Goal: Information Seeking & Learning: Learn about a topic

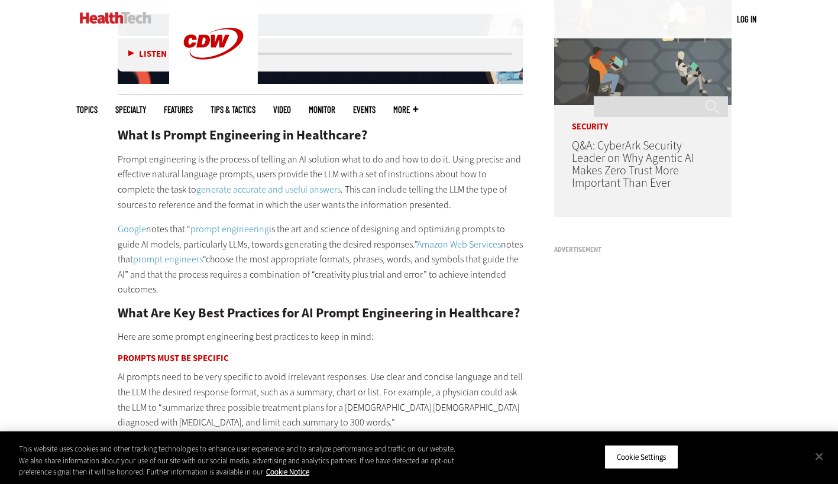
scroll to position [972, 0]
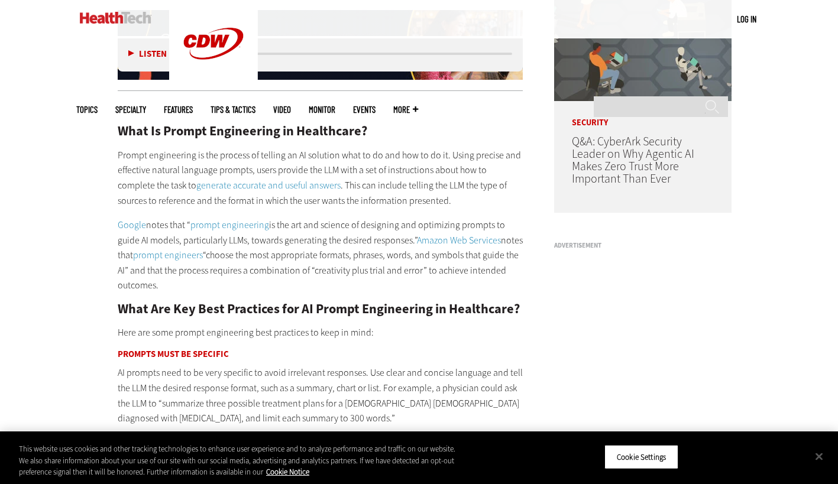
click at [268, 186] on link "generate accurate and useful answers" at bounding box center [268, 185] width 144 height 12
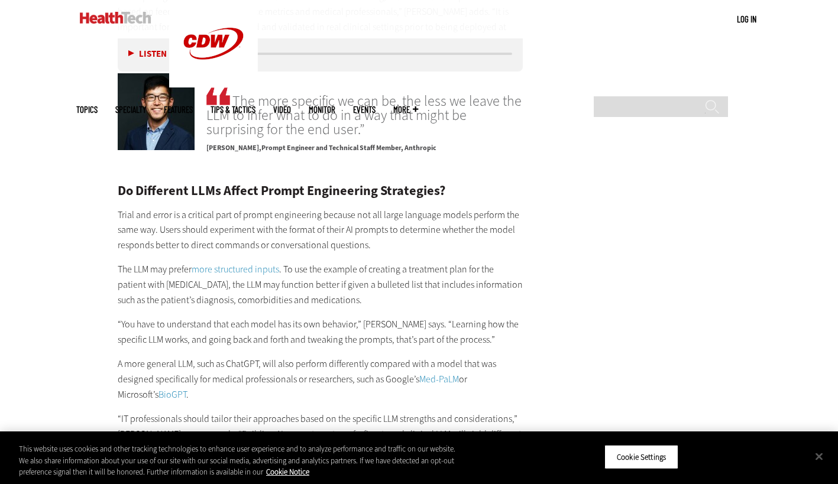
scroll to position [1895, 0]
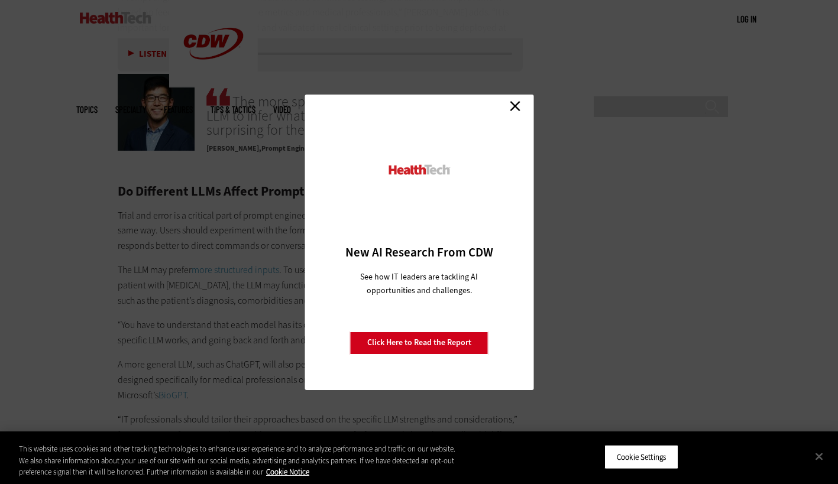
click at [515, 100] on link "Close" at bounding box center [515, 107] width 18 height 18
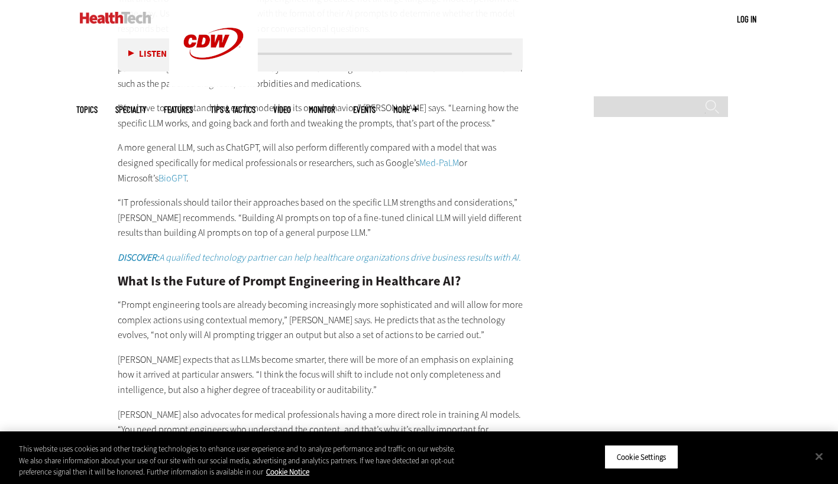
scroll to position [2113, 0]
click at [435, 156] on link "Med-PaLM" at bounding box center [439, 162] width 40 height 12
click at [159, 171] on link "BioGPT" at bounding box center [173, 177] width 28 height 12
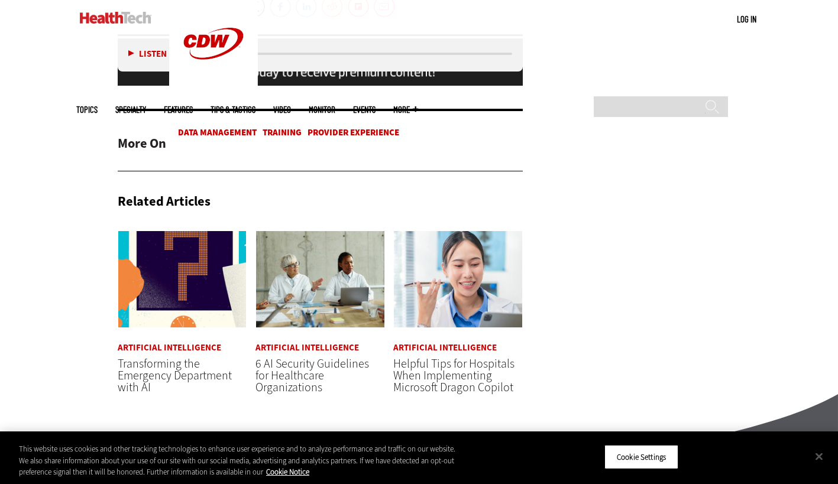
scroll to position [2641, 0]
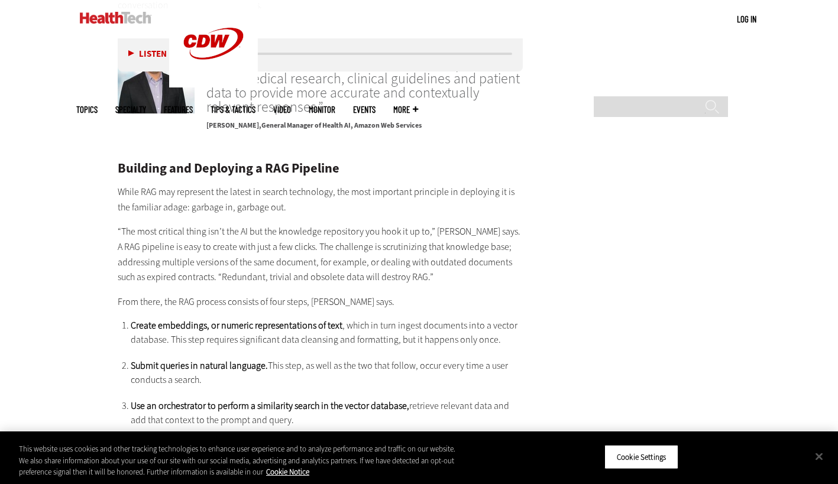
scroll to position [1911, 0]
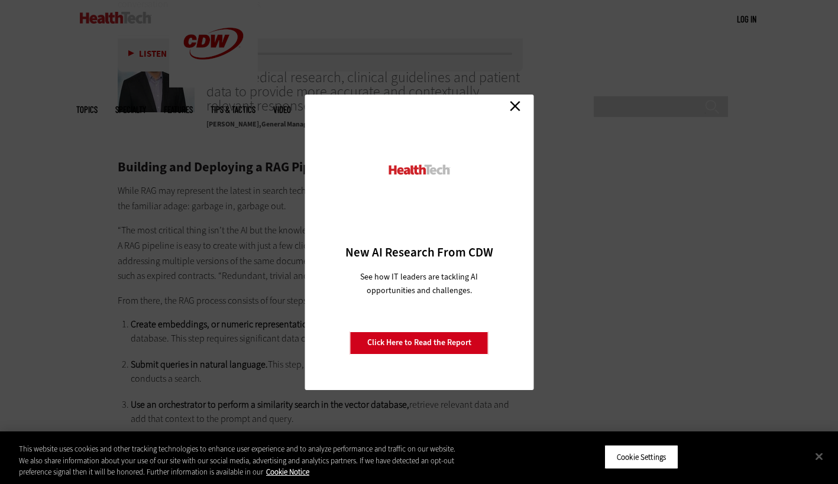
click at [515, 98] on link "Close" at bounding box center [515, 107] width 18 height 18
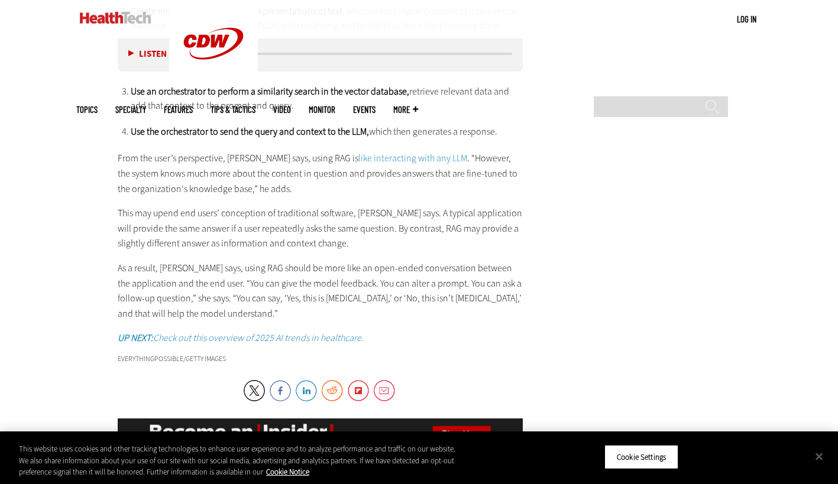
scroll to position [2227, 0]
